Goal: Information Seeking & Learning: Learn about a topic

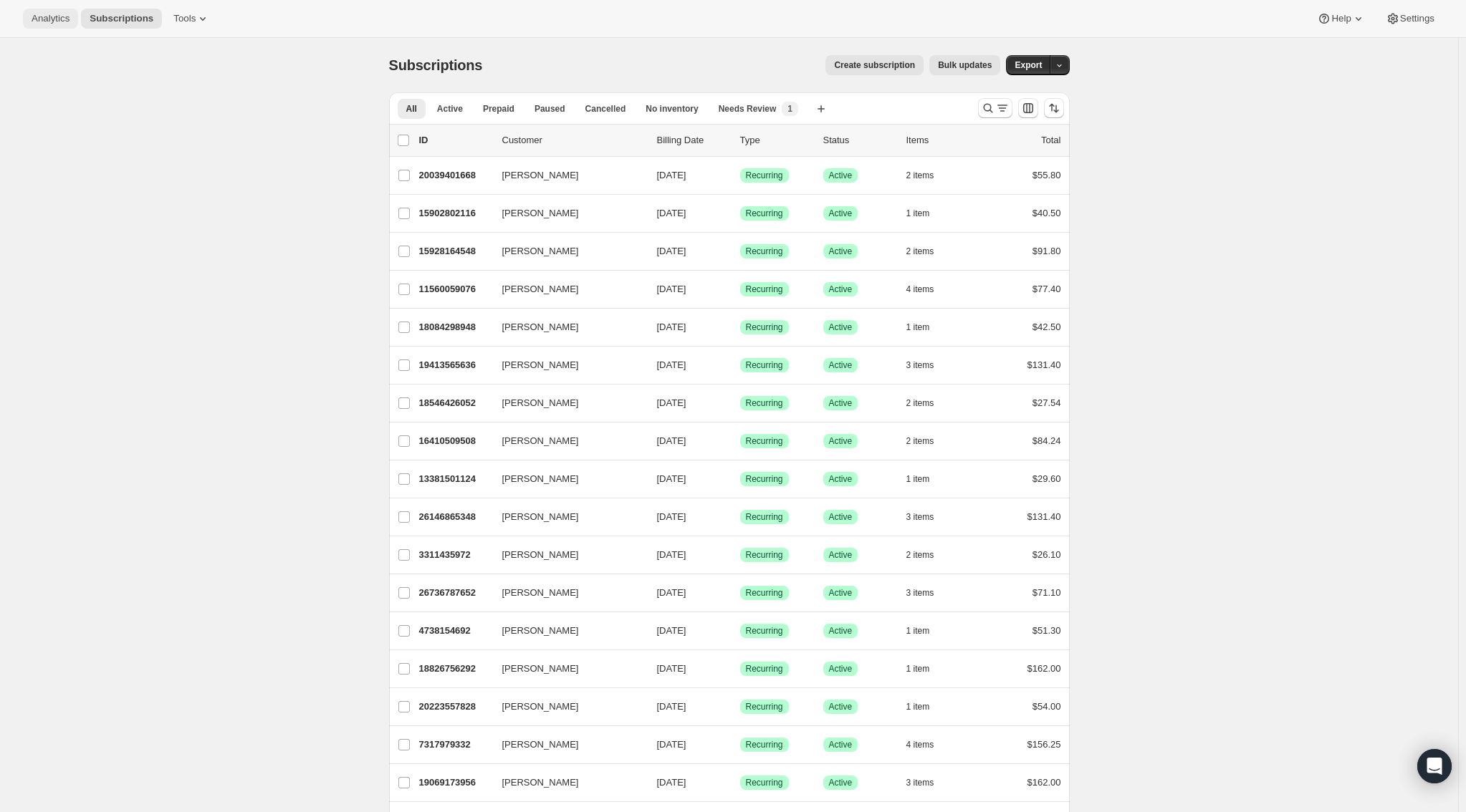
click at [51, 20] on span "Analytics" at bounding box center [50, 19] width 38 height 12
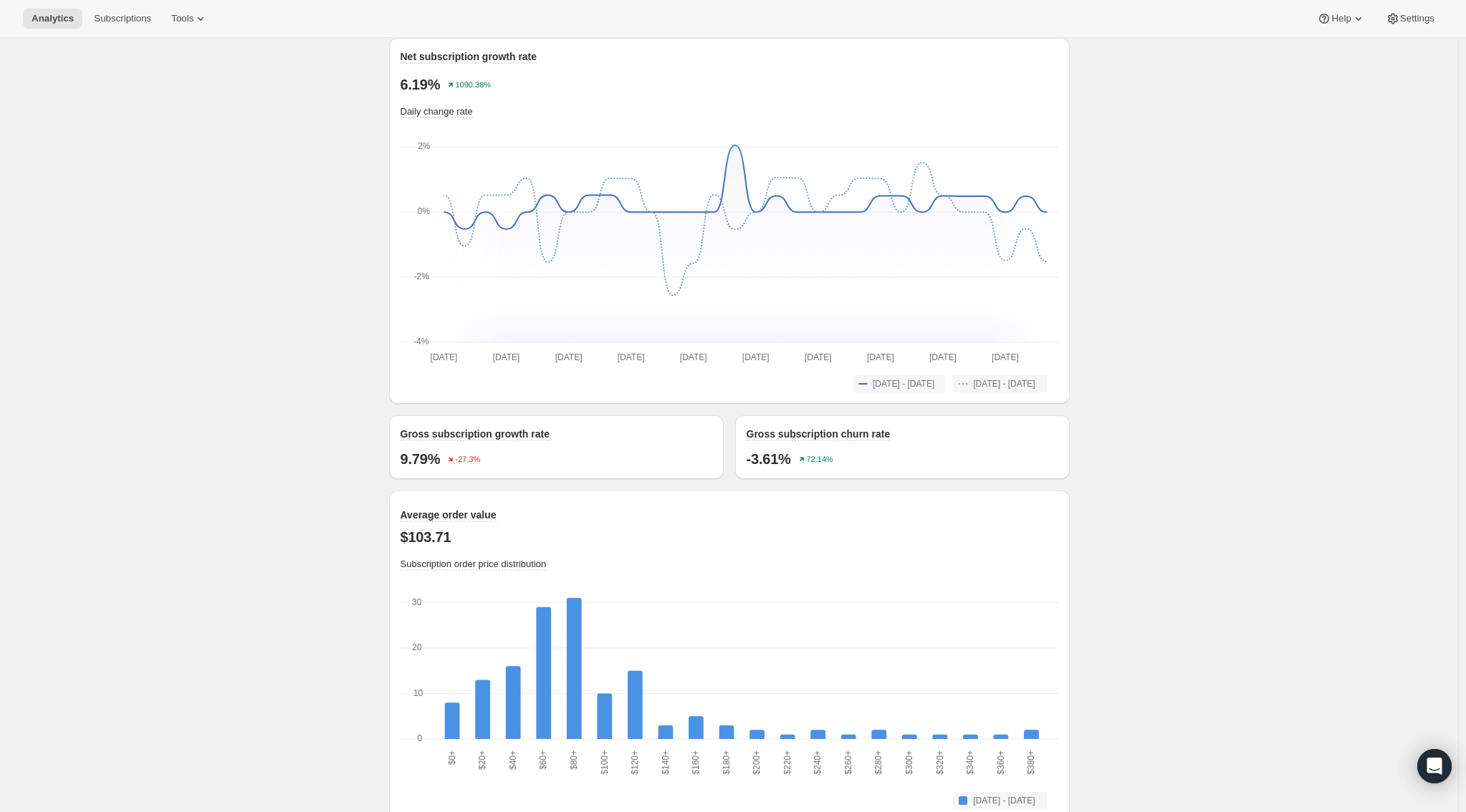
scroll to position [1290, 0]
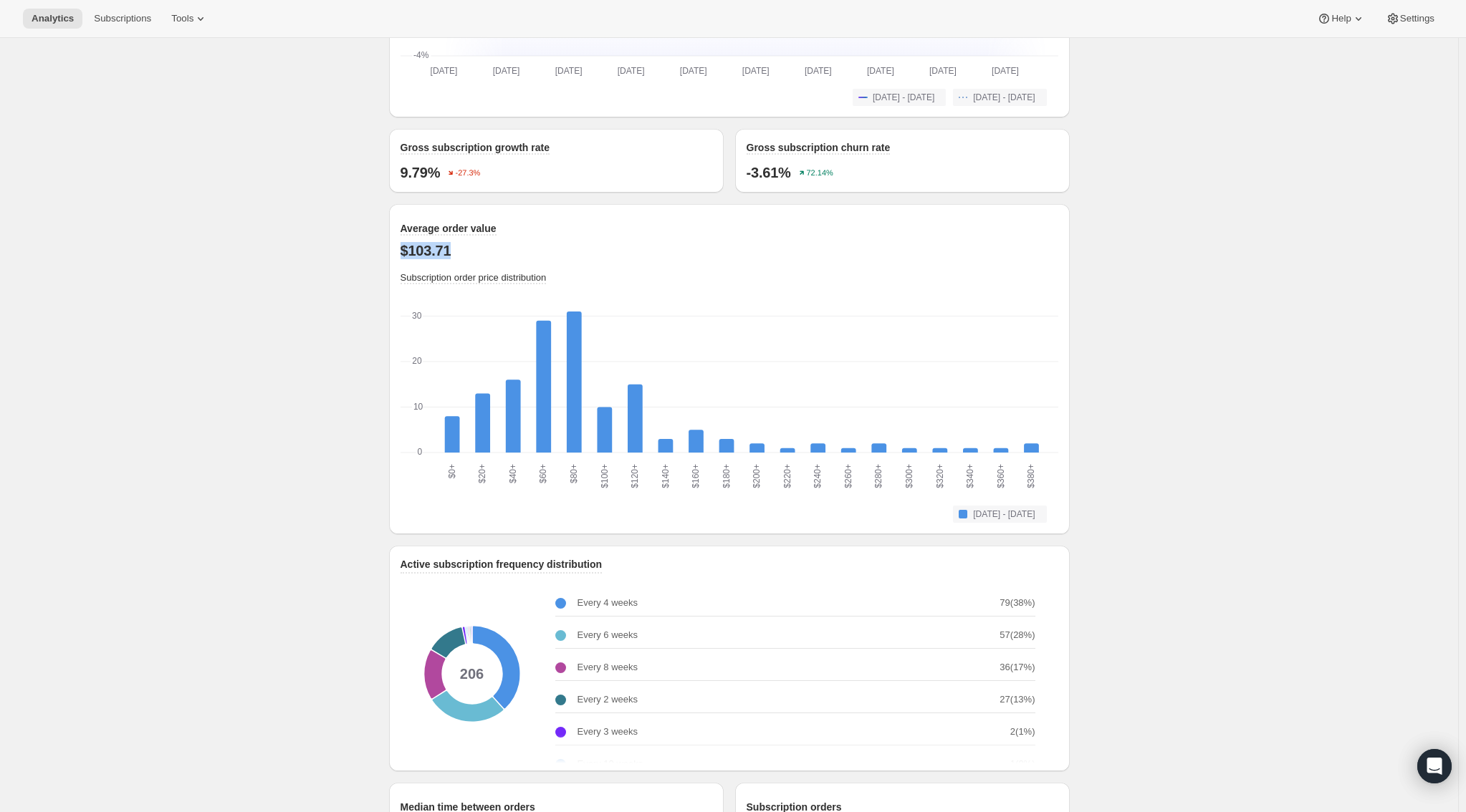
drag, startPoint x: 460, startPoint y: 264, endPoint x: 390, endPoint y: 260, distance: 70.1
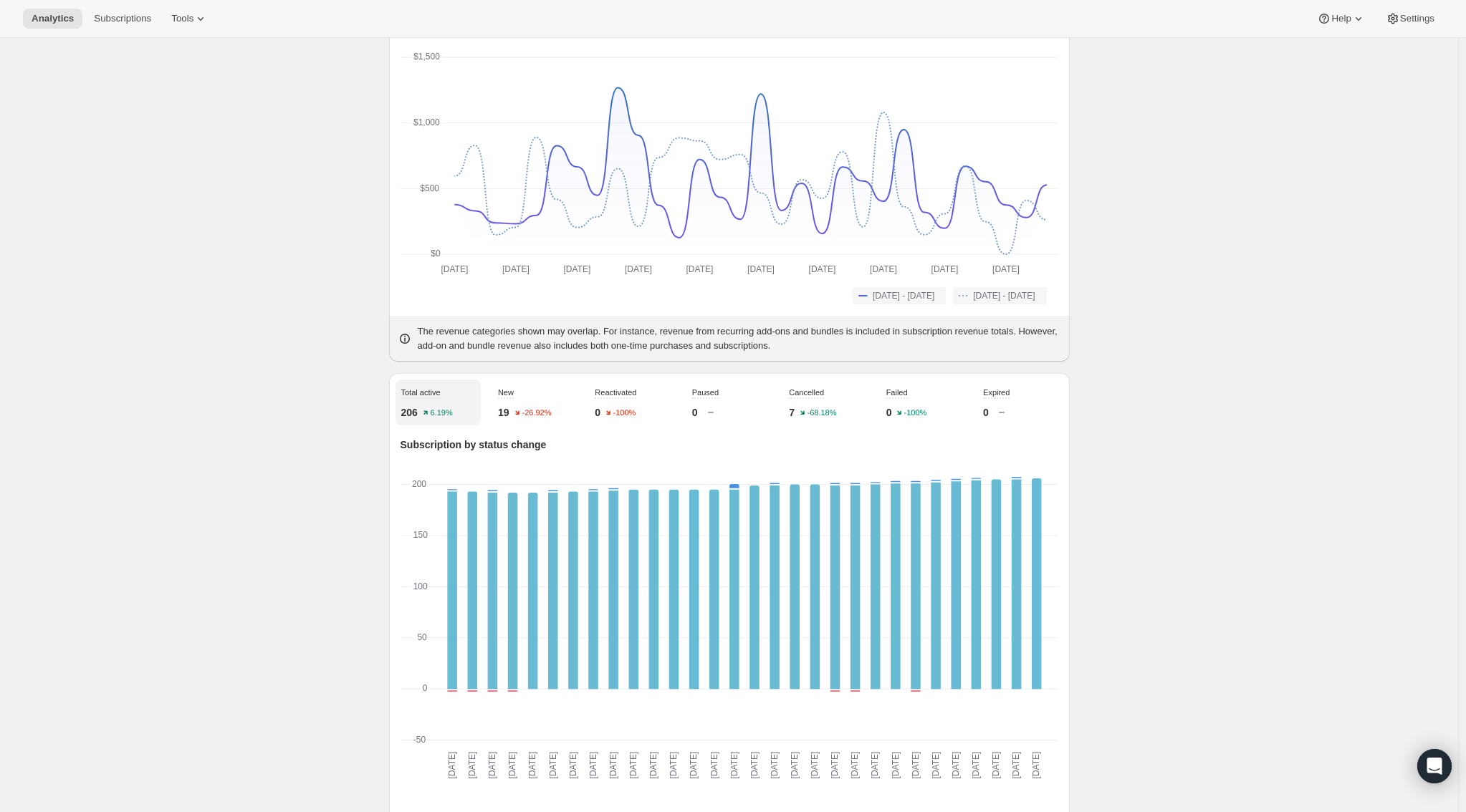
scroll to position [0, 0]
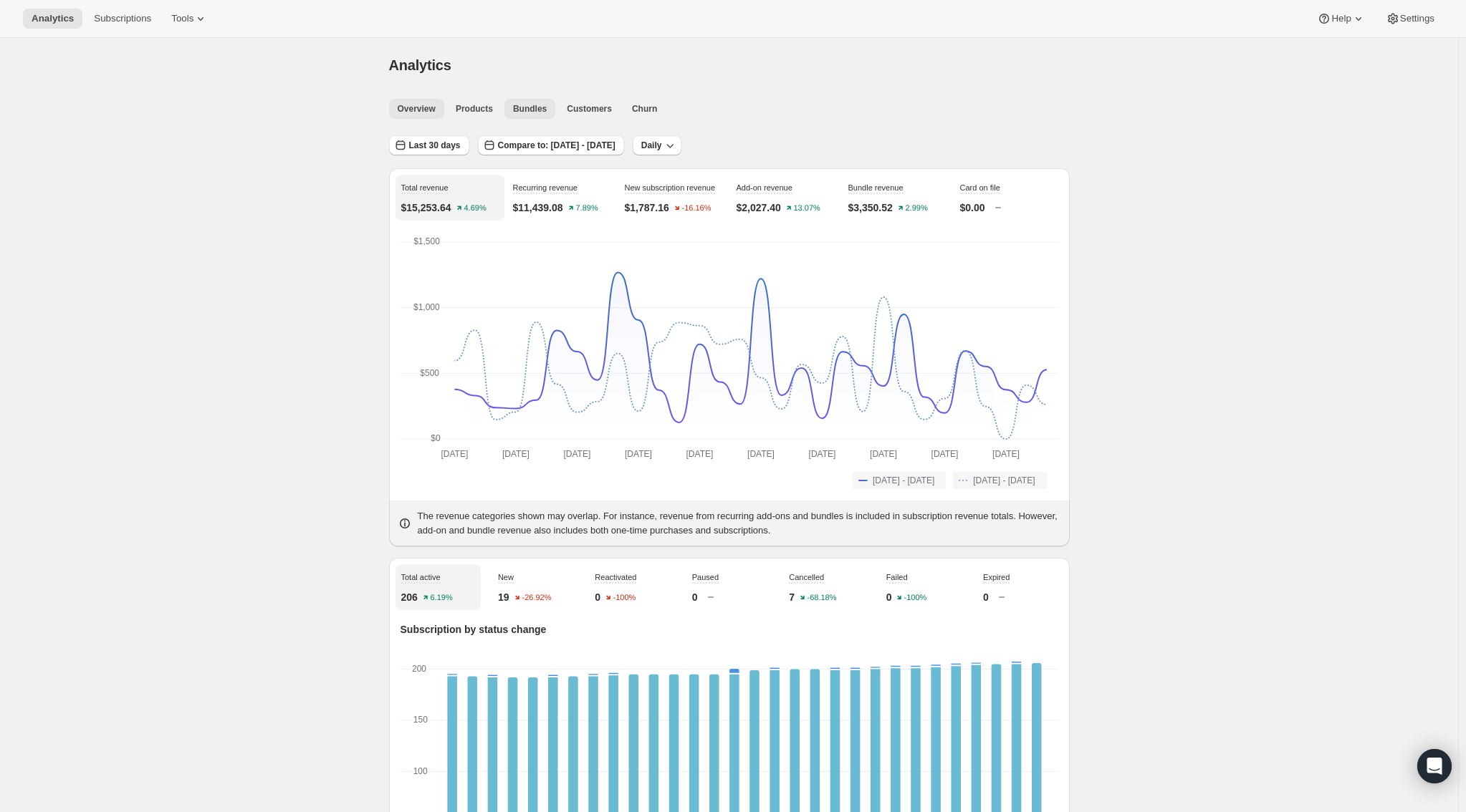
click at [537, 108] on span "Bundles" at bounding box center [531, 109] width 34 height 12
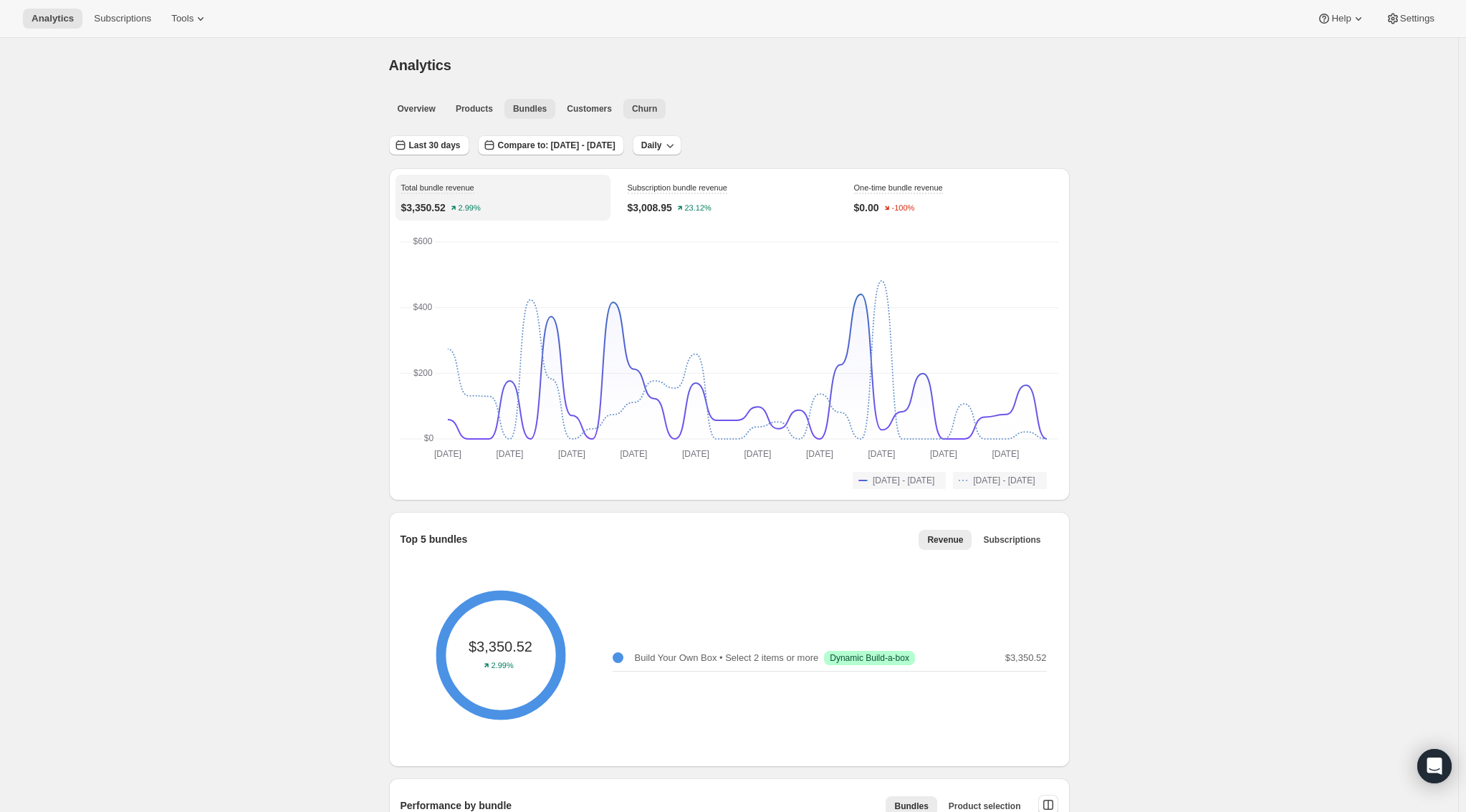
click at [665, 113] on button "Churn" at bounding box center [645, 109] width 42 height 20
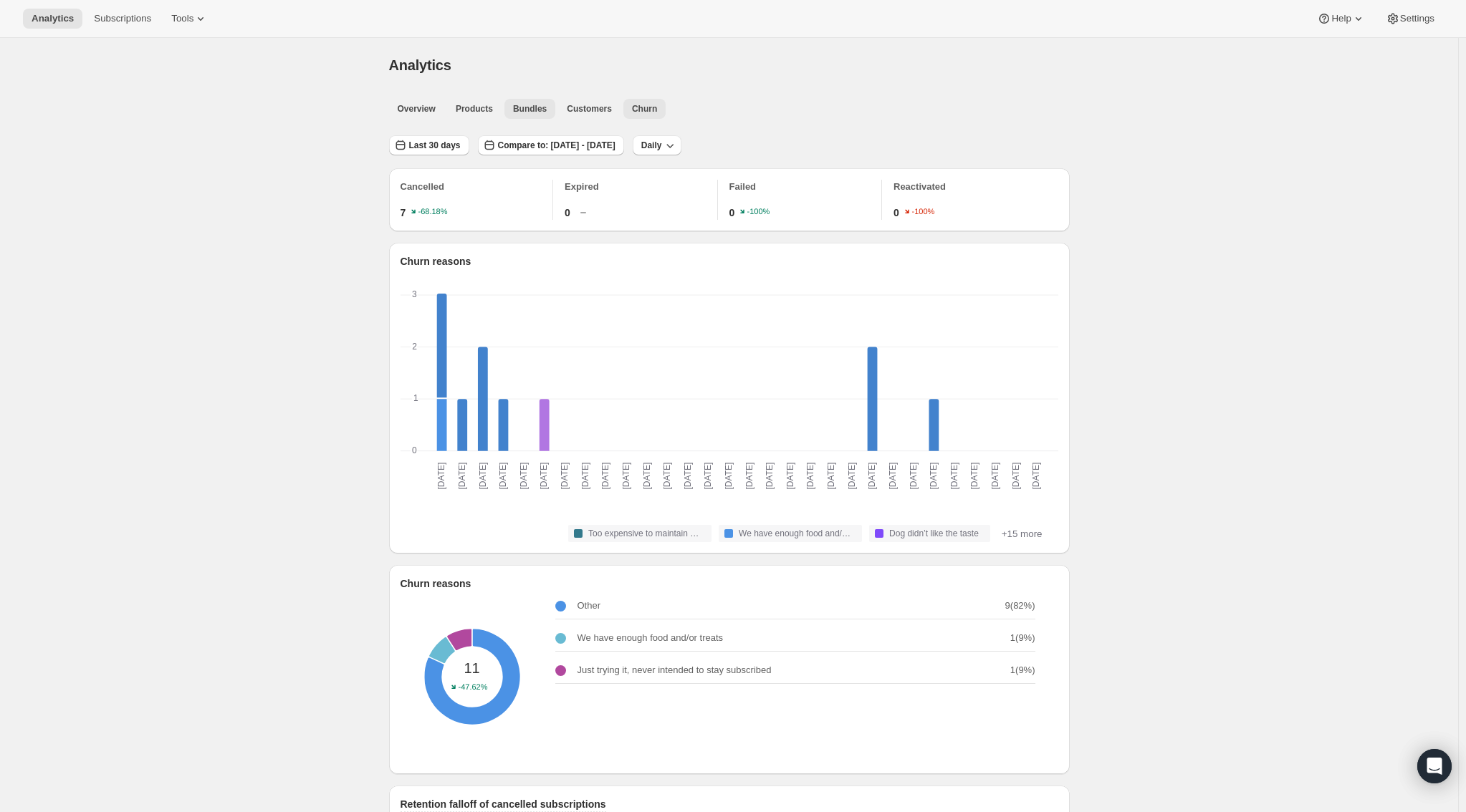
click at [531, 113] on span "Bundles" at bounding box center [531, 109] width 34 height 12
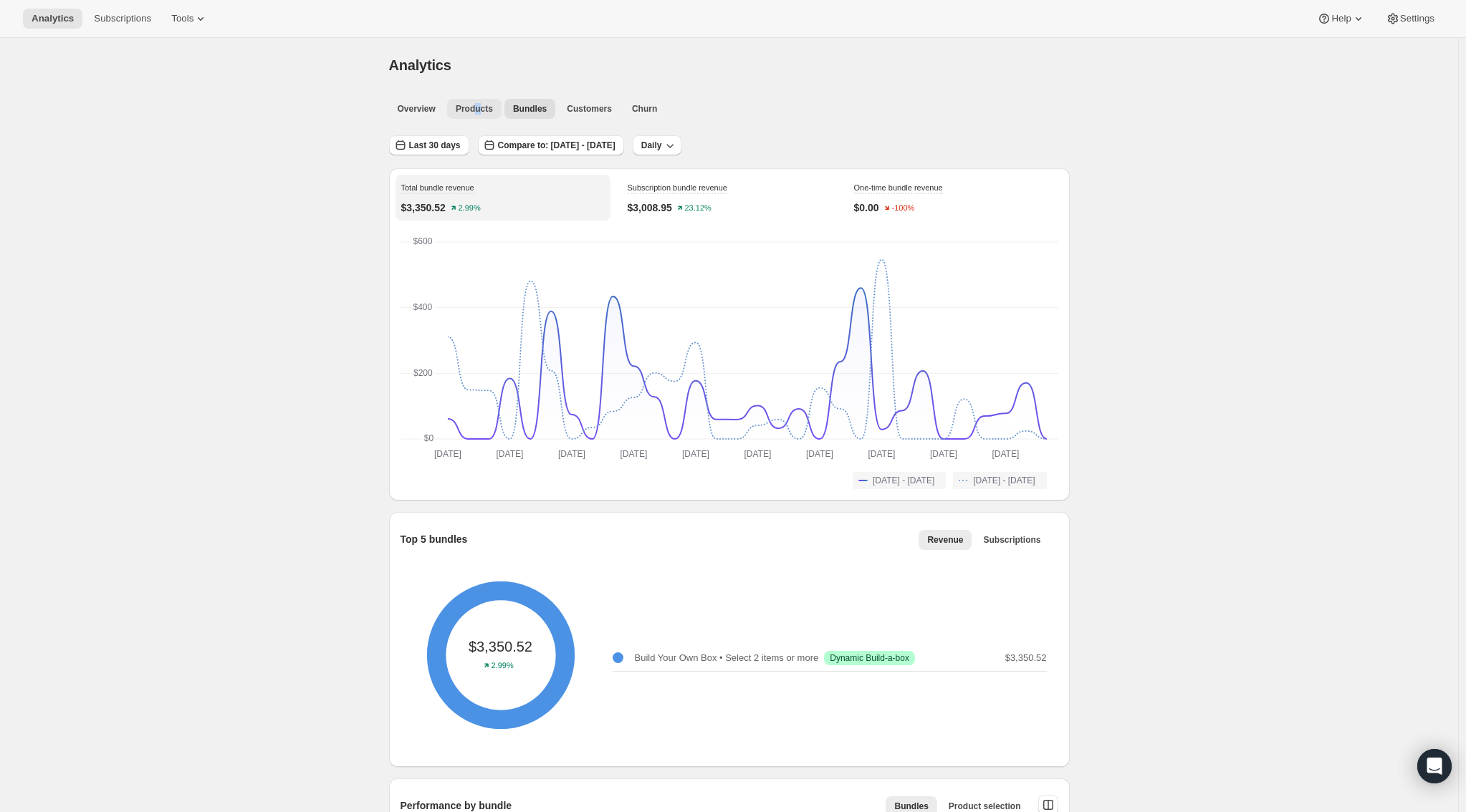
click at [485, 96] on div "Overview Products Bundles Customers Churn More views Overview Products Bundles …" at bounding box center [725, 108] width 689 height 31
click at [485, 112] on span "Products" at bounding box center [475, 109] width 37 height 12
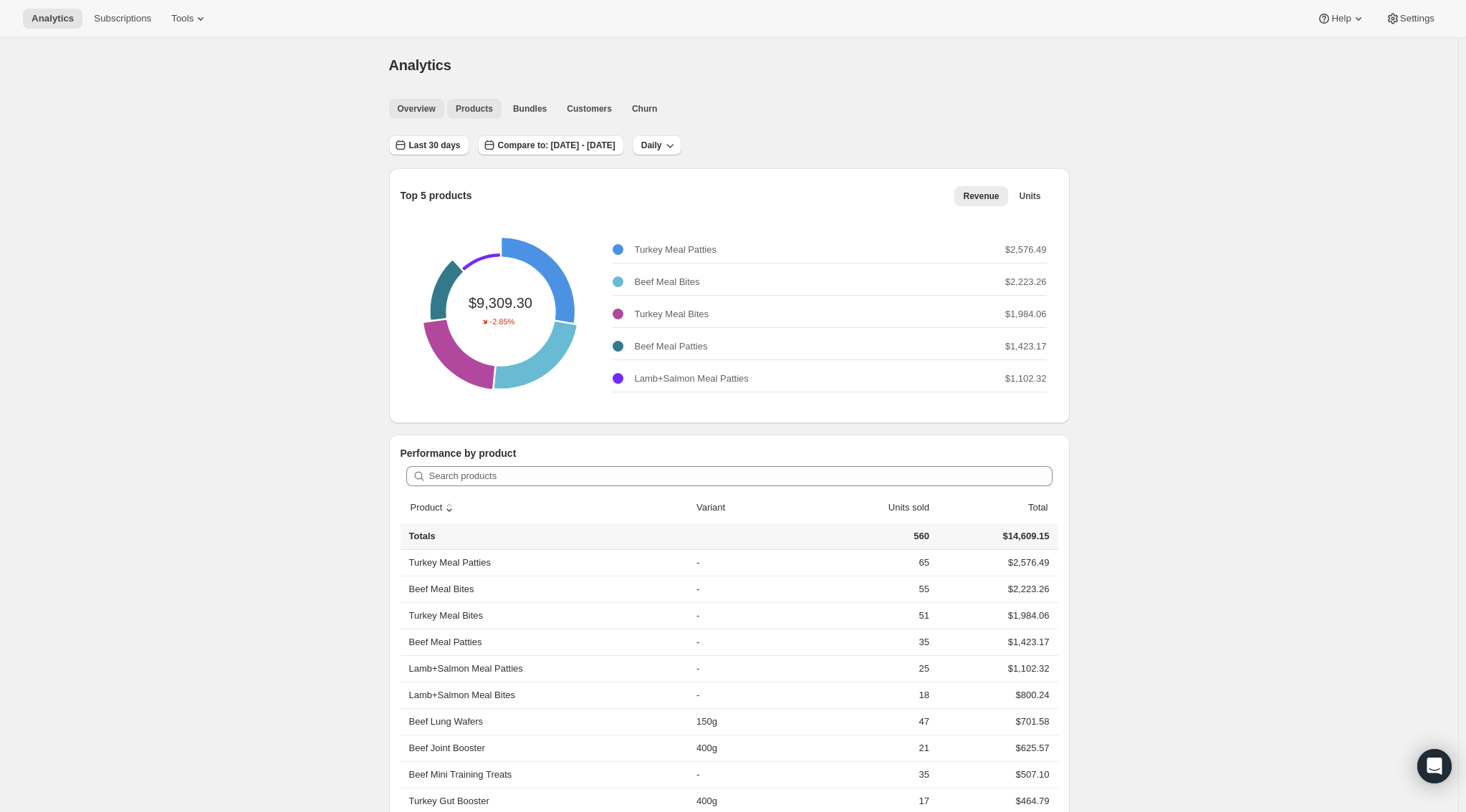
click at [435, 108] on span "Overview" at bounding box center [417, 109] width 38 height 12
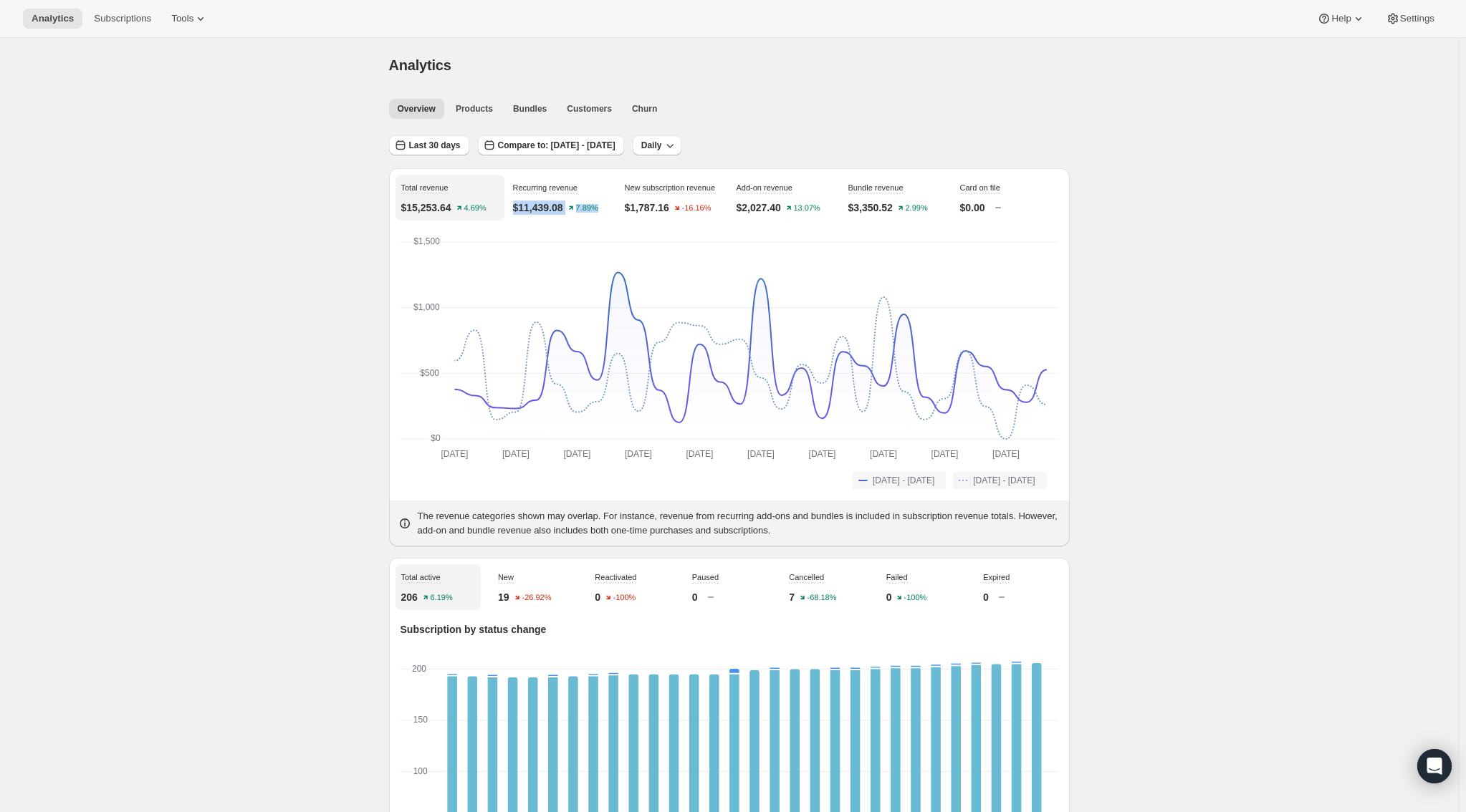
drag, startPoint x: 518, startPoint y: 210, endPoint x: 621, endPoint y: 210, distance: 103.0
click at [607, 211] on div "$11,439.08 7.89%" at bounding box center [562, 207] width 98 height 14
drag, startPoint x: 1227, startPoint y: 163, endPoint x: 1191, endPoint y: 165, distance: 36.1
